Goal: Task Accomplishment & Management: Manage account settings

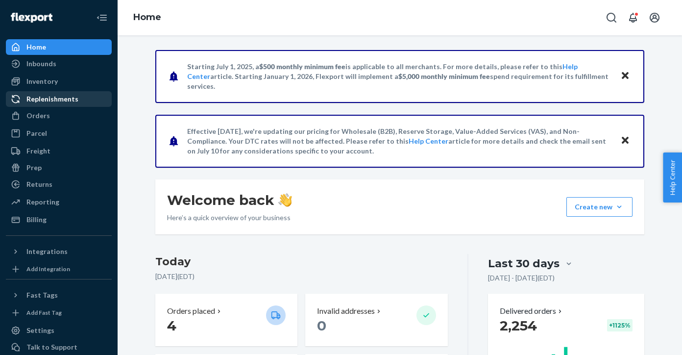
click at [77, 97] on div "Replenishments" at bounding box center [59, 99] width 104 height 14
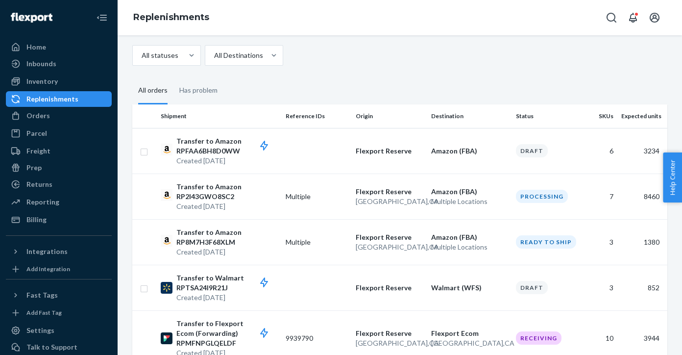
scroll to position [88, 0]
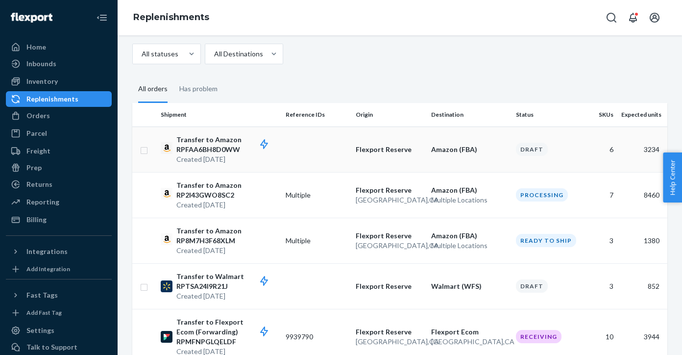
click at [380, 157] on td "Flexport Reserve" at bounding box center [389, 149] width 75 height 46
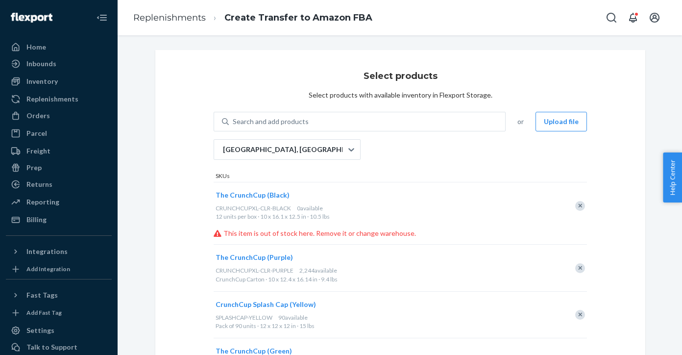
click at [581, 205] on div "Remove Item" at bounding box center [580, 206] width 10 height 10
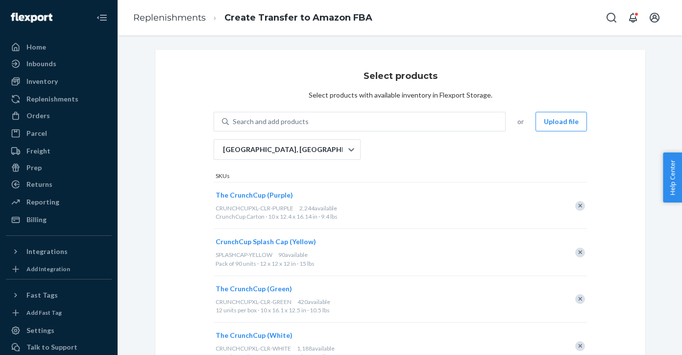
scroll to position [147, 0]
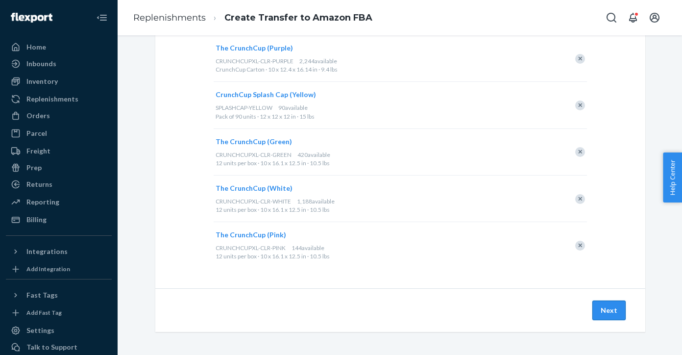
click at [614, 310] on button "Next" at bounding box center [608, 310] width 33 height 20
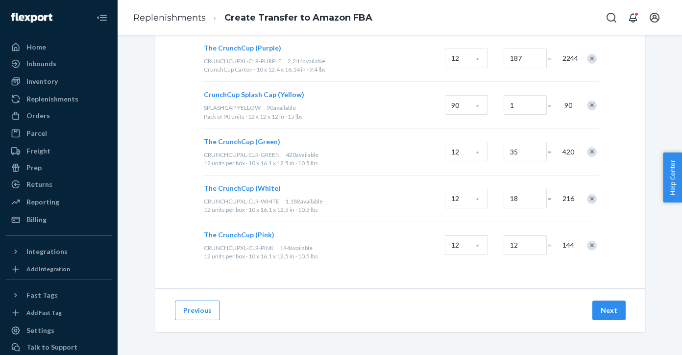
scroll to position [0, 0]
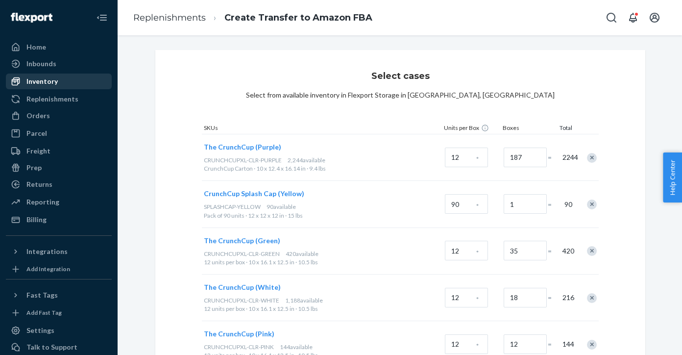
click at [54, 81] on div "Inventory" at bounding box center [41, 81] width 31 height 10
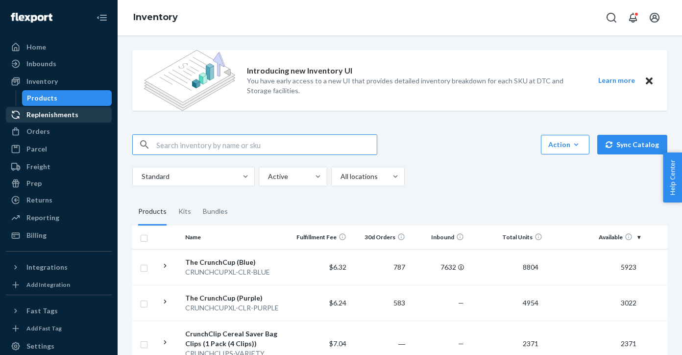
click at [51, 111] on div "Replenishments" at bounding box center [52, 115] width 52 height 10
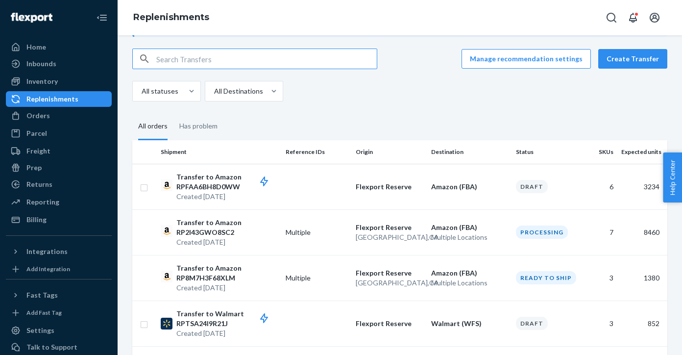
scroll to position [55, 0]
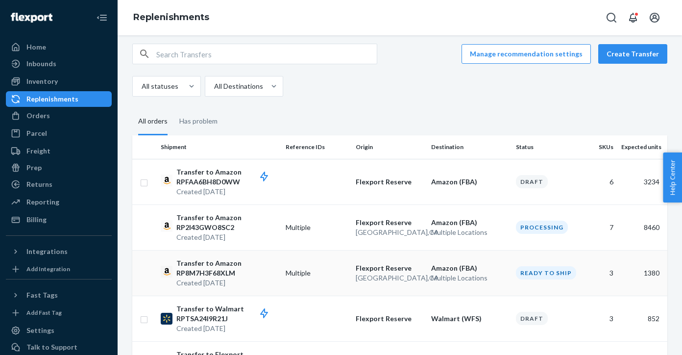
click at [472, 270] on p "Amazon (FBA)" at bounding box center [469, 268] width 77 height 10
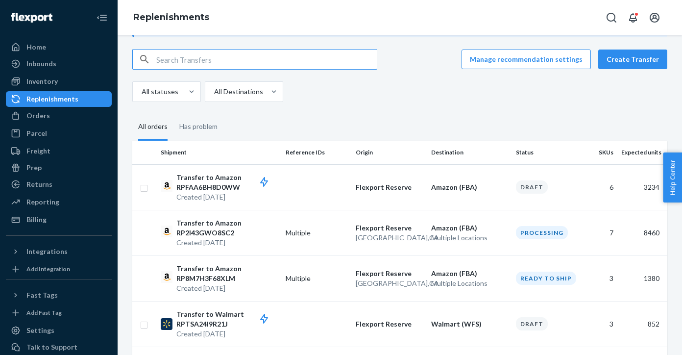
scroll to position [52, 0]
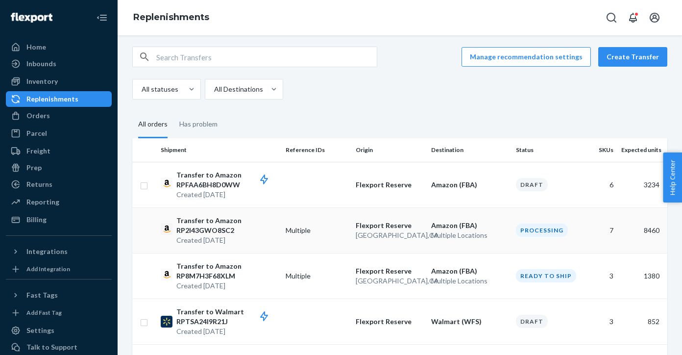
click at [429, 232] on td "Amazon (FBA) Multiple Locations" at bounding box center [469, 230] width 85 height 46
